Goal: Information Seeking & Learning: Understand process/instructions

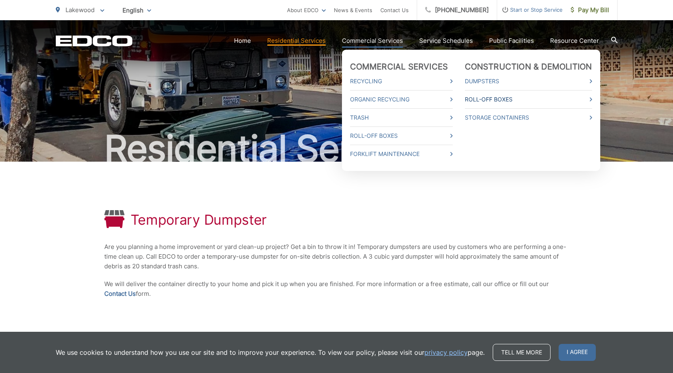
click at [502, 99] on link "Roll-Off Boxes" at bounding box center [528, 100] width 127 height 10
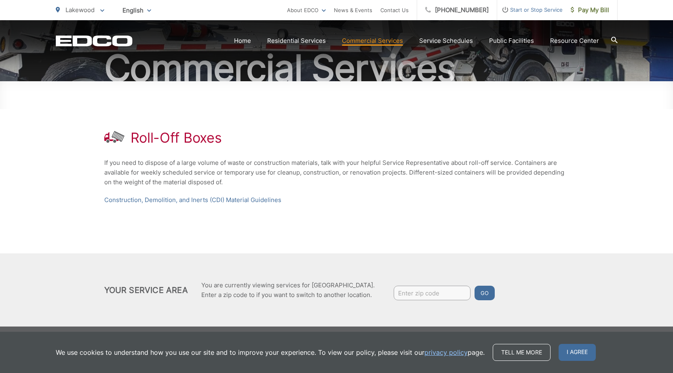
scroll to position [84, 0]
